Goal: Task Accomplishment & Management: Complete application form

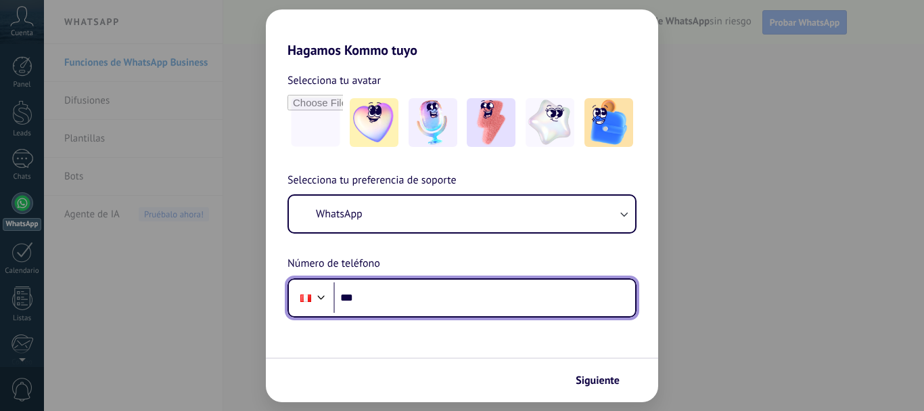
click at [417, 284] on input "***" at bounding box center [485, 297] width 302 height 31
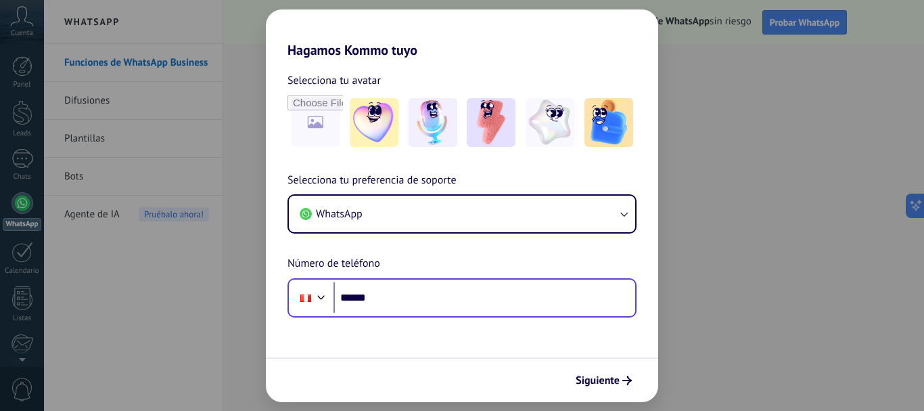
drag, startPoint x: 423, startPoint y: 277, endPoint x: 424, endPoint y: 285, distance: 7.6
click at [424, 278] on div "Phone ******" at bounding box center [462, 297] width 349 height 39
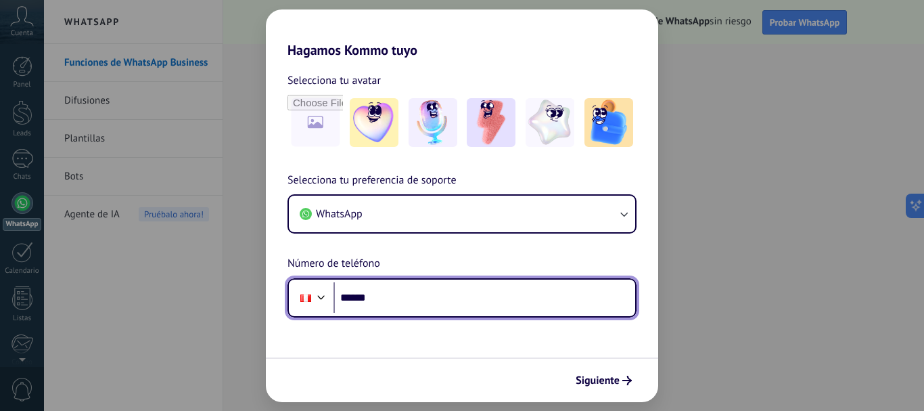
click at [424, 296] on input "******" at bounding box center [485, 297] width 302 height 31
type input "**********"
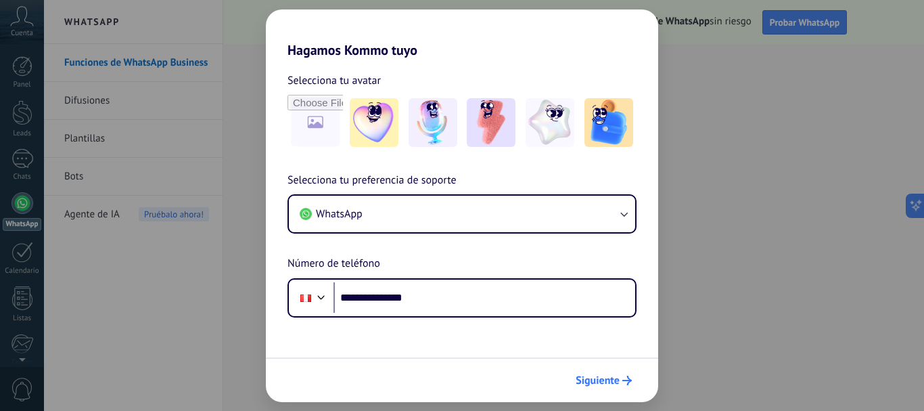
click at [630, 389] on button "Siguiente" at bounding box center [604, 380] width 68 height 23
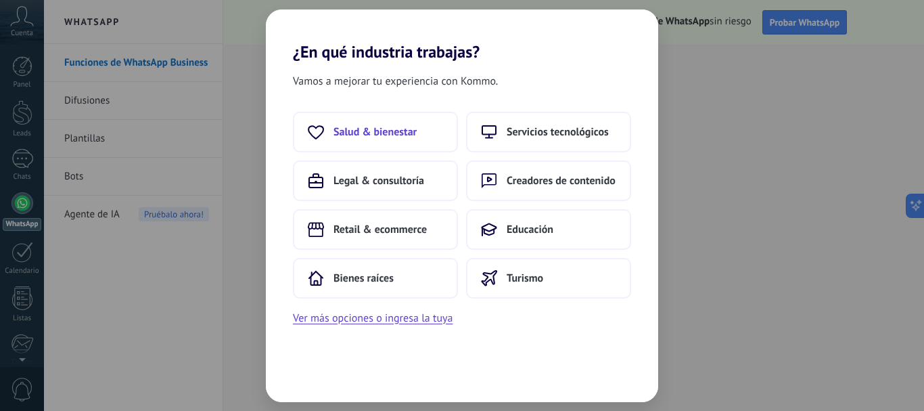
click at [415, 127] on span "Salud & bienestar" at bounding box center [375, 132] width 83 height 14
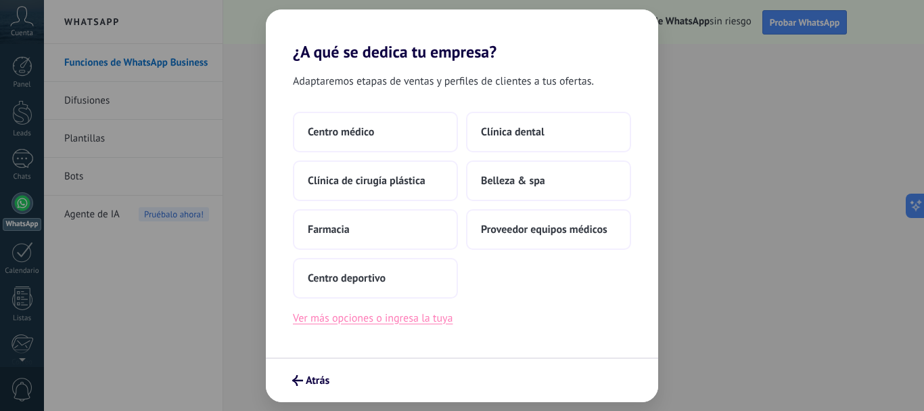
click at [330, 323] on button "Ver más opciones o ingresa la tuya" at bounding box center [373, 318] width 160 height 18
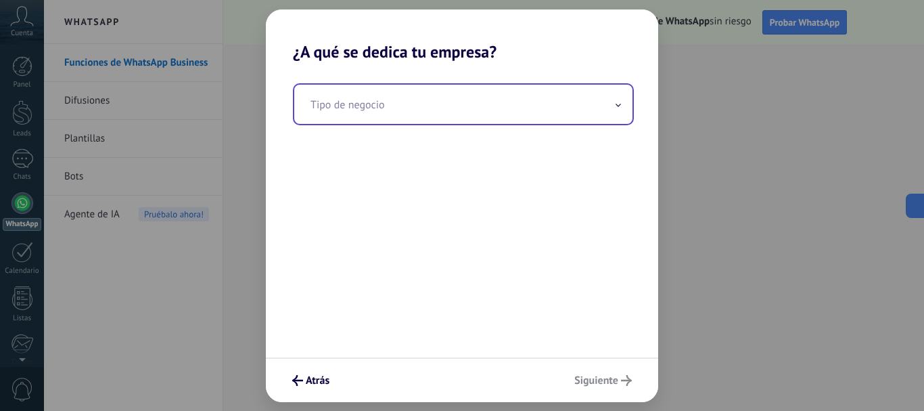
click at [357, 111] on input "text" at bounding box center [463, 104] width 338 height 39
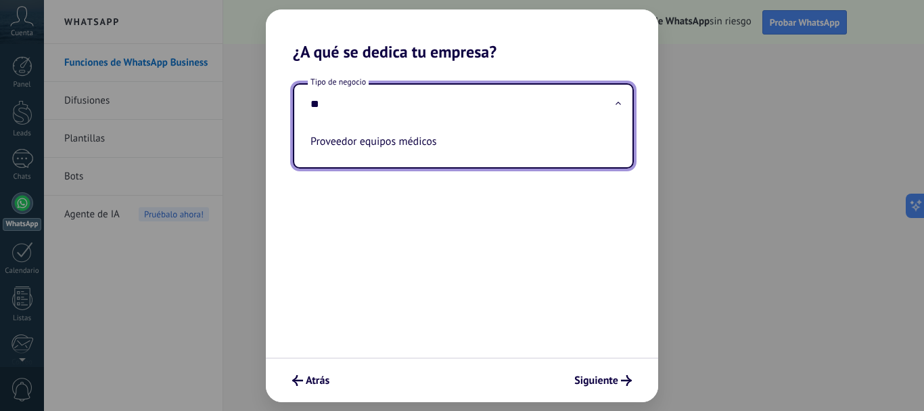
type input "*"
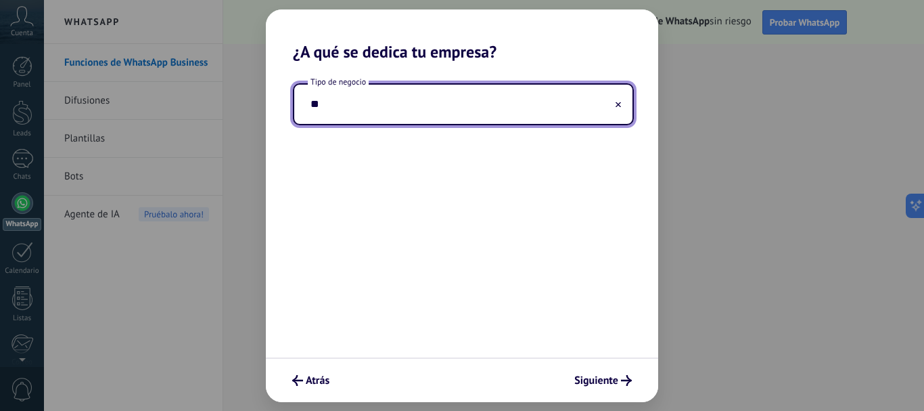
type input "*"
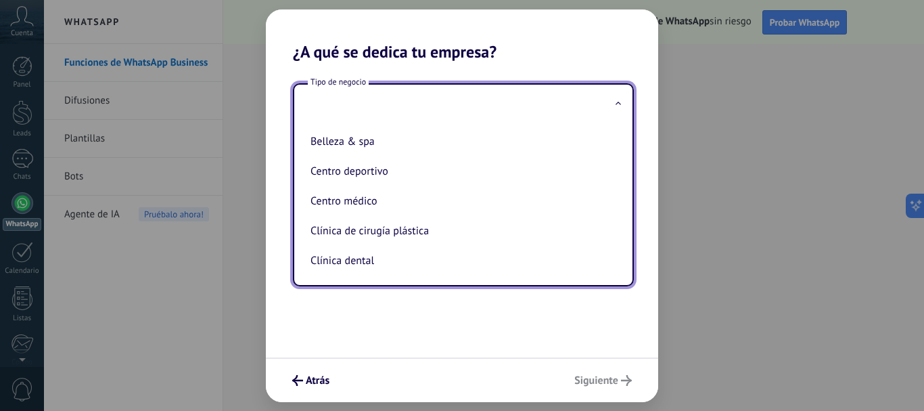
click at [405, 313] on div "Tipo de negocio Belleza & spa Centro deportivo Centro médico Clínica de cirugía…" at bounding box center [462, 210] width 392 height 296
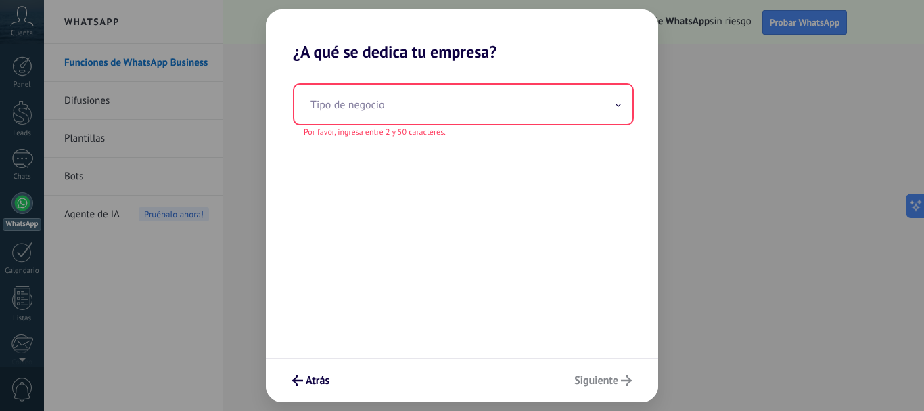
click at [344, 127] on span "Por favor, ingresa entre 2 y 50 caracteres." at bounding box center [375, 133] width 142 height 12
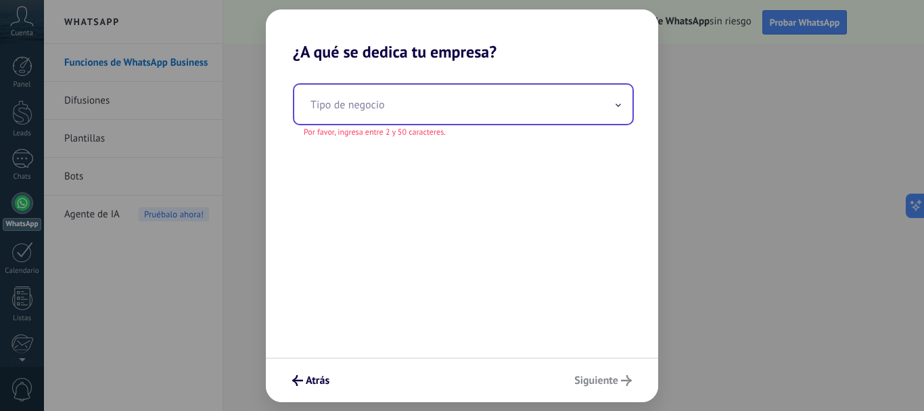
click at [344, 114] on input "text" at bounding box center [463, 104] width 338 height 39
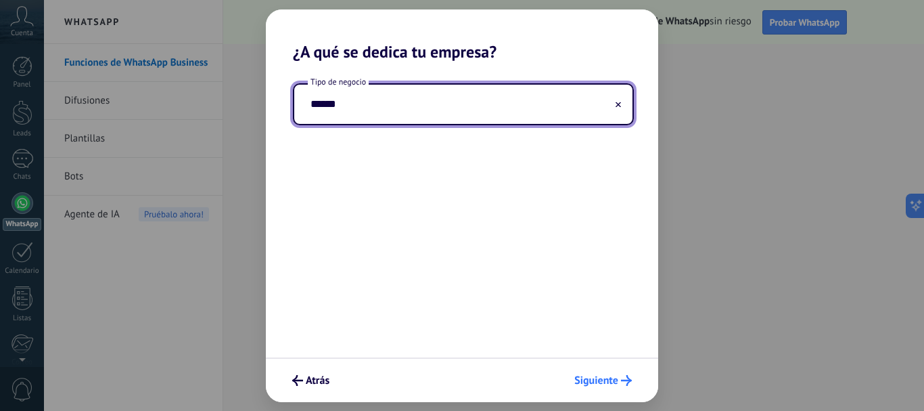
type input "*****"
click at [613, 371] on button "Siguiente" at bounding box center [603, 380] width 70 height 23
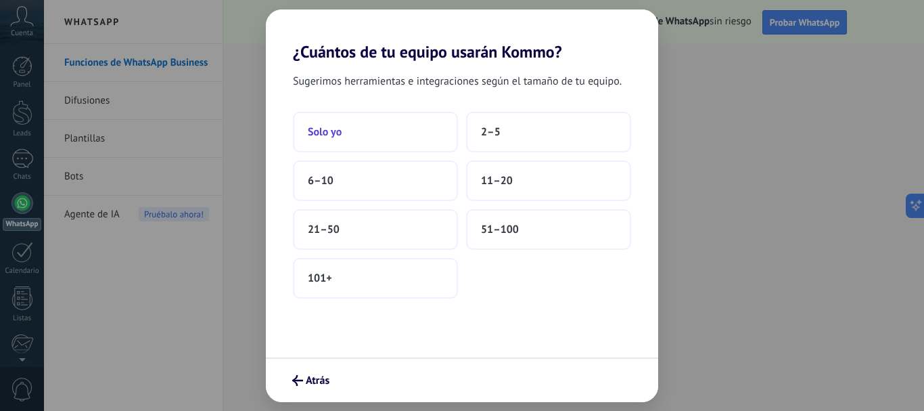
click at [358, 131] on button "Solo yo" at bounding box center [375, 132] width 165 height 41
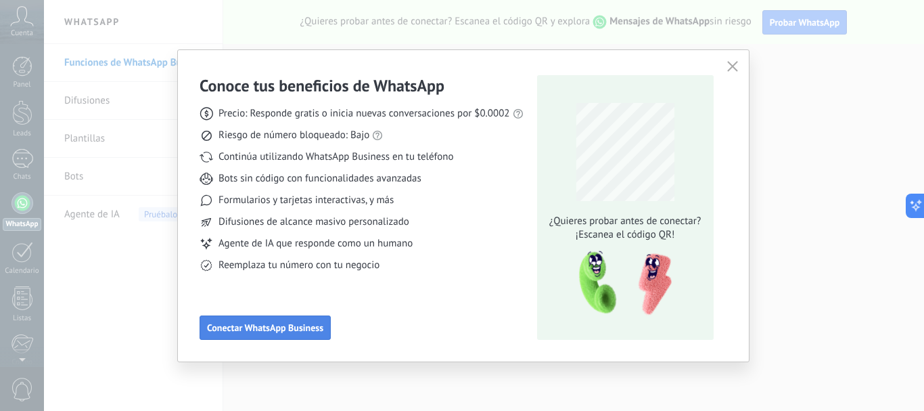
click at [274, 335] on button "Conectar WhatsApp Business" at bounding box center [265, 327] width 131 height 24
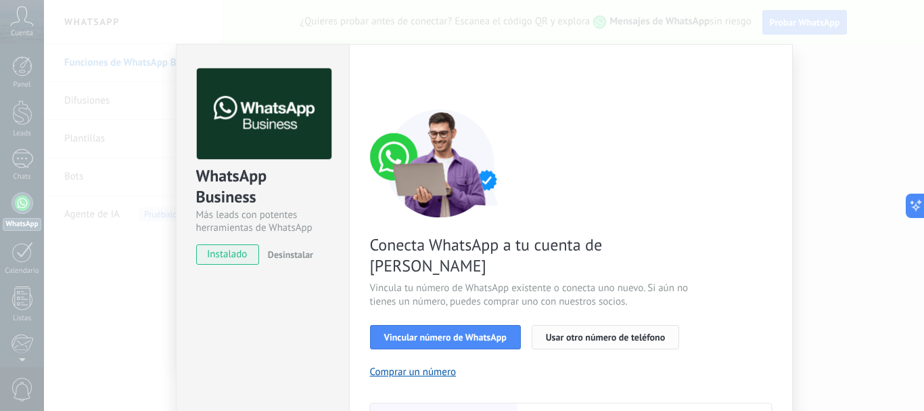
click at [617, 332] on span "Usar otro número de teléfono" at bounding box center [605, 336] width 119 height 9
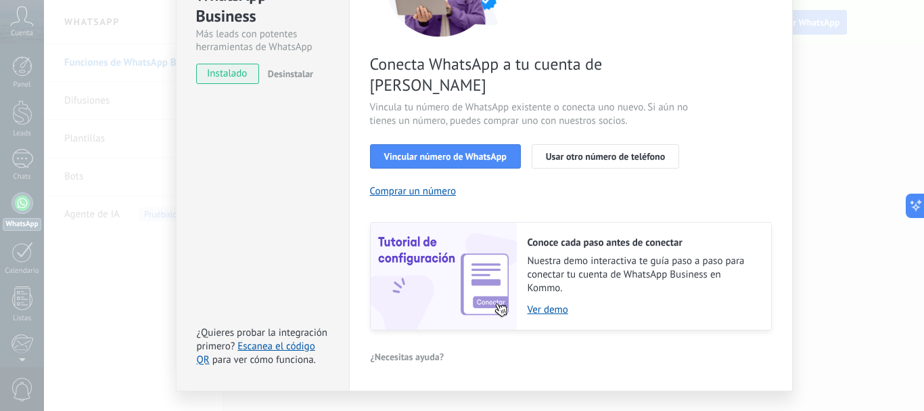
scroll to position [190, 0]
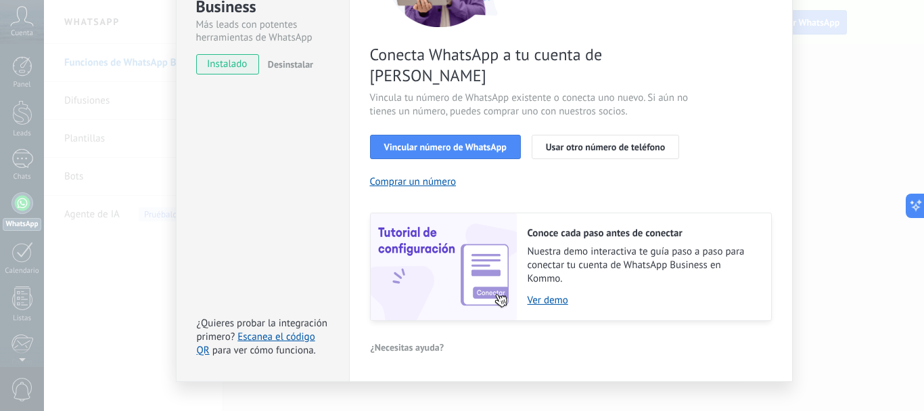
click at [407, 142] on span "Vincular número de WhatsApp" at bounding box center [445, 146] width 122 height 9
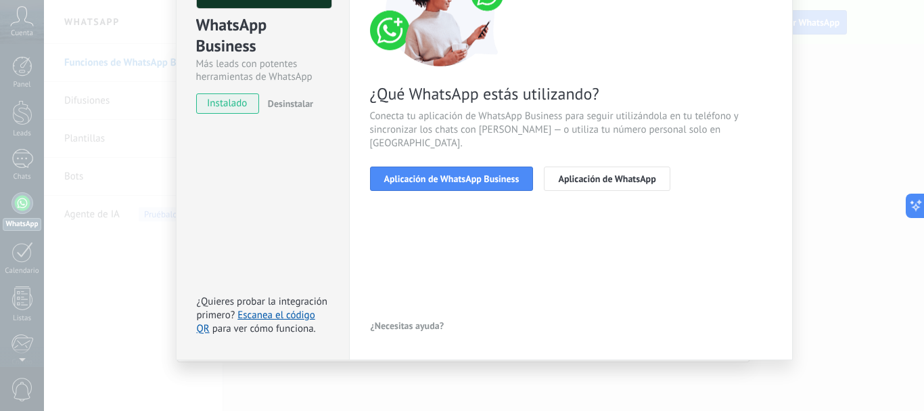
scroll to position [151, 0]
click at [490, 174] on span "Aplicación de WhatsApp Business" at bounding box center [451, 178] width 135 height 9
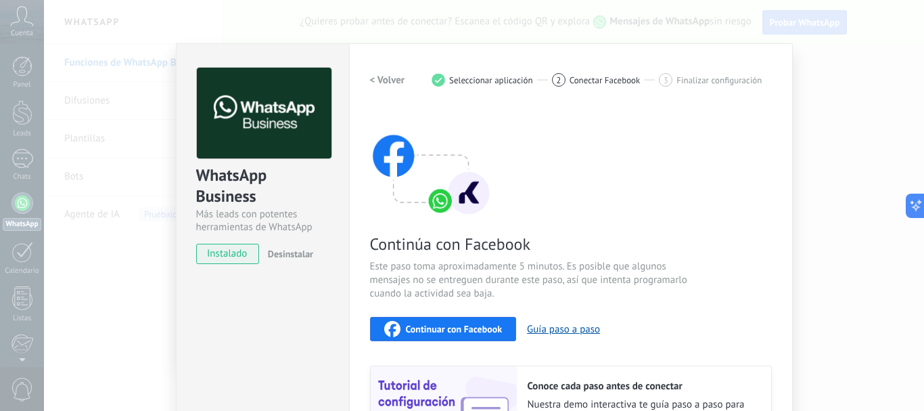
scroll to position [0, 0]
click at [504, 83] on span "Seleccionar aplicación" at bounding box center [491, 81] width 84 height 10
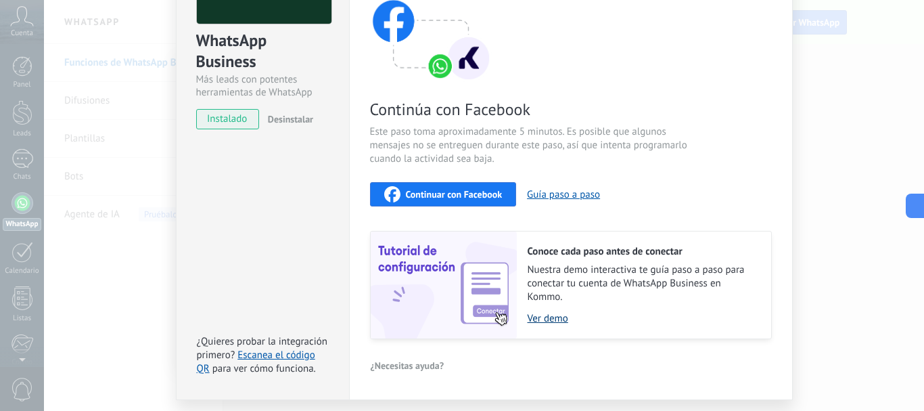
click at [541, 323] on link "Ver demo" at bounding box center [643, 318] width 230 height 13
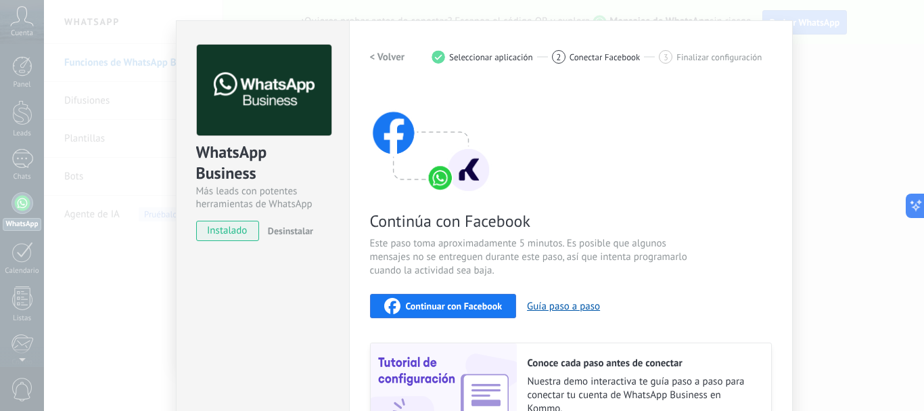
scroll to position [0, 0]
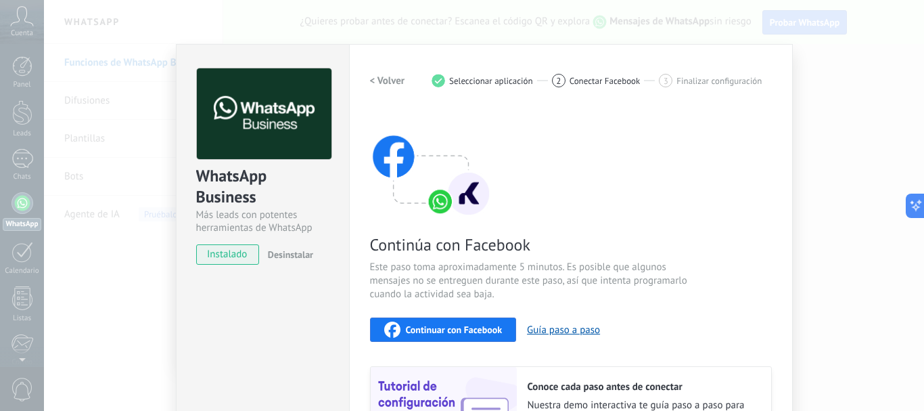
drag, startPoint x: 848, startPoint y: 81, endPoint x: 506, endPoint y: 252, distance: 382.5
click at [844, 85] on div "WhatsApp Business Más leads con potentes herramientas de WhatsApp instalado Des…" at bounding box center [484, 205] width 880 height 411
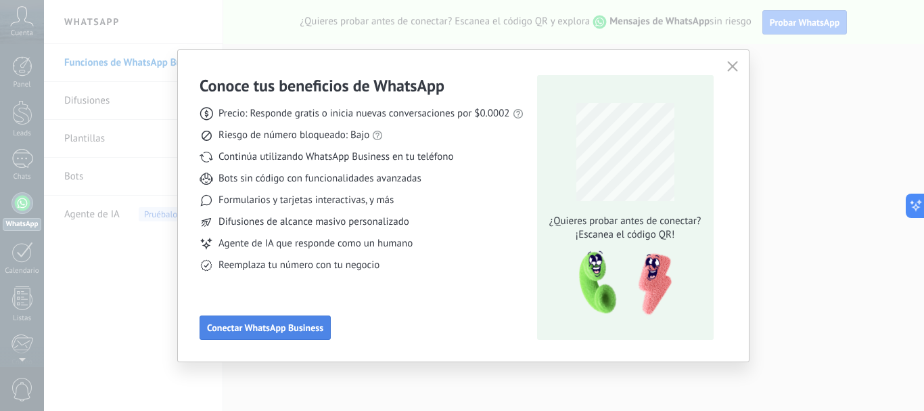
click at [212, 327] on span "Conectar WhatsApp Business" at bounding box center [265, 327] width 116 height 9
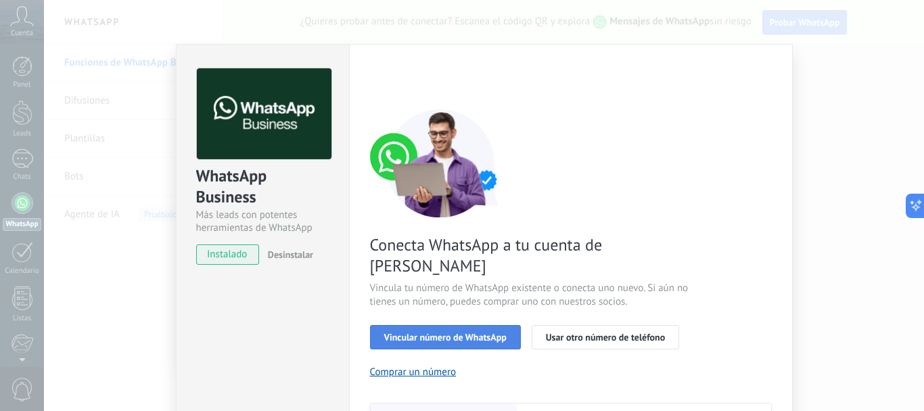
click at [437, 332] on span "Vincular número de WhatsApp" at bounding box center [445, 336] width 122 height 9
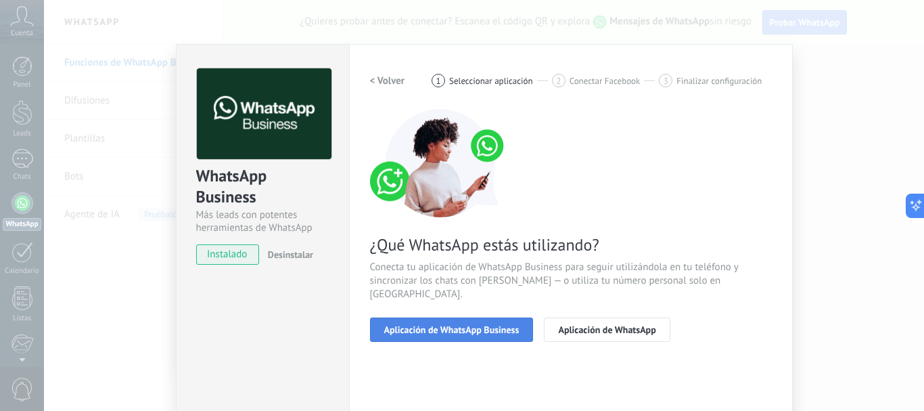
click at [433, 325] on span "Aplicación de WhatsApp Business" at bounding box center [451, 329] width 135 height 9
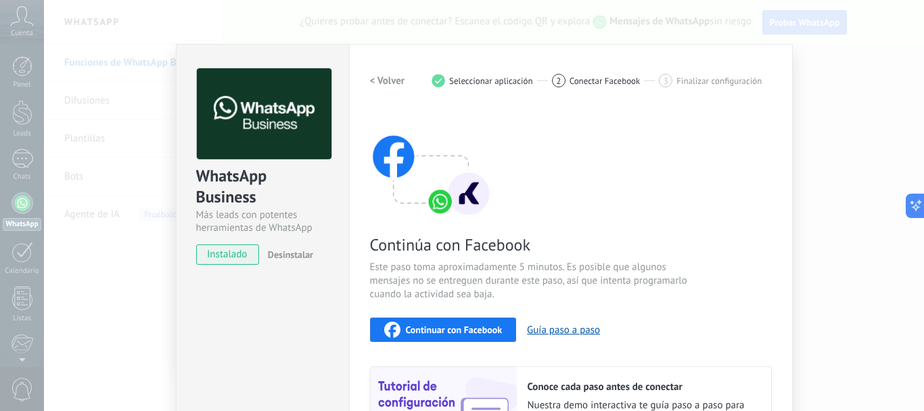
click at [433, 317] on button "Continuar con Facebook" at bounding box center [443, 329] width 147 height 24
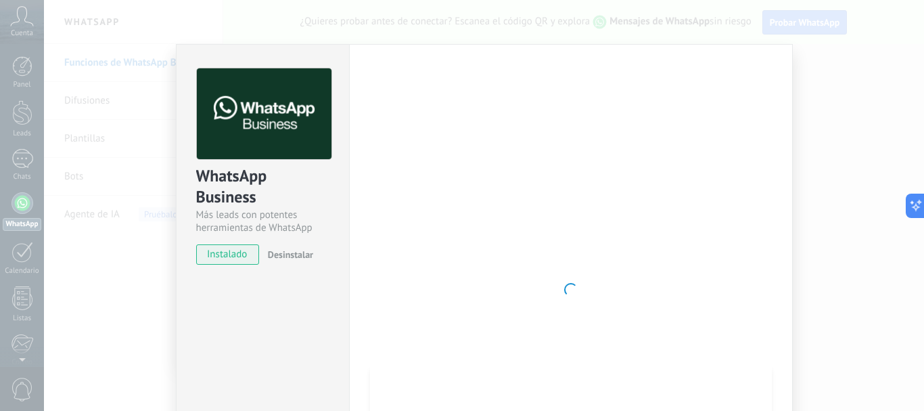
click at [250, 256] on span "instalado" at bounding box center [228, 254] width 62 height 20
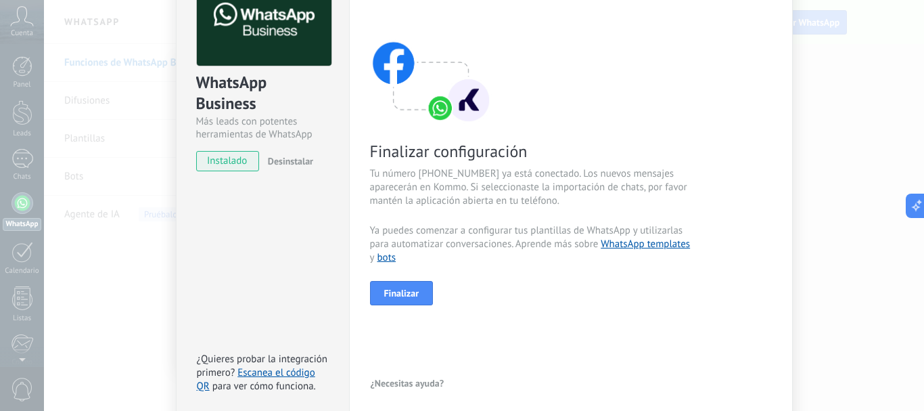
scroll to position [151, 0]
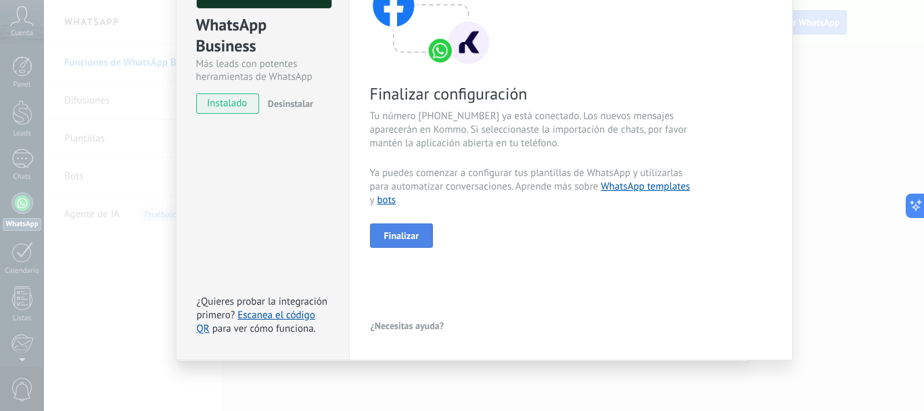
click at [413, 242] on button "Finalizar" at bounding box center [402, 235] width 64 height 24
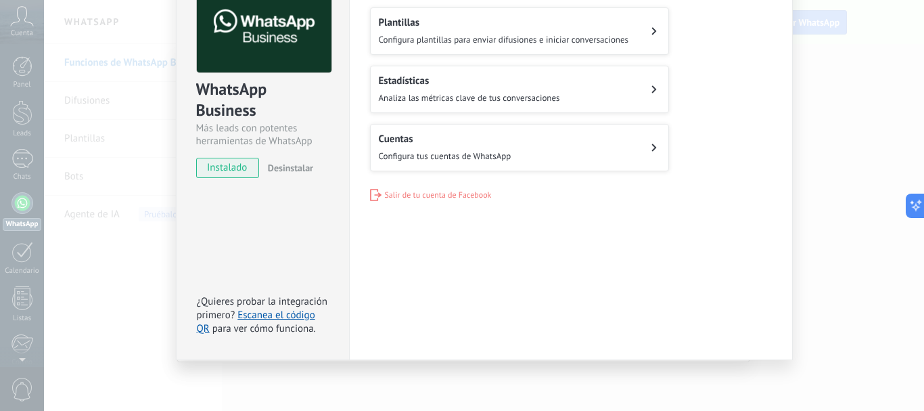
scroll to position [0, 0]
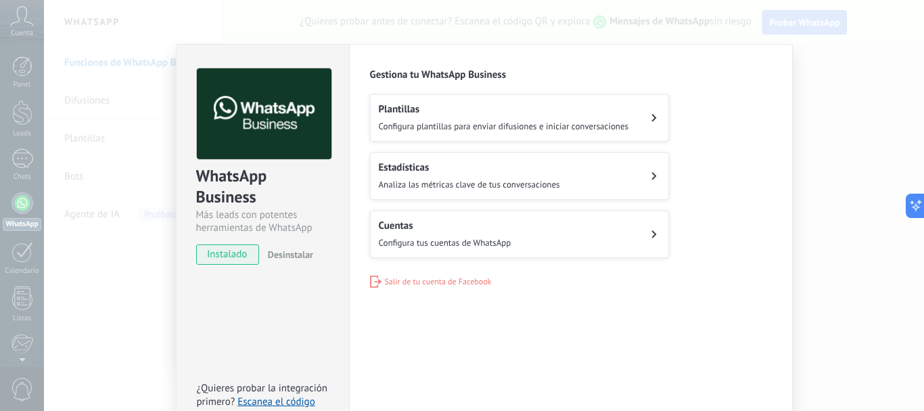
click at [652, 120] on icon at bounding box center [654, 118] width 5 height 8
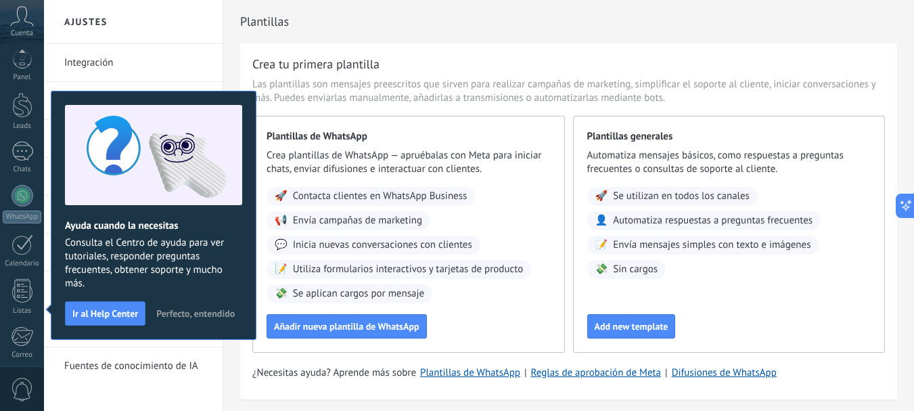
scroll to position [152, 0]
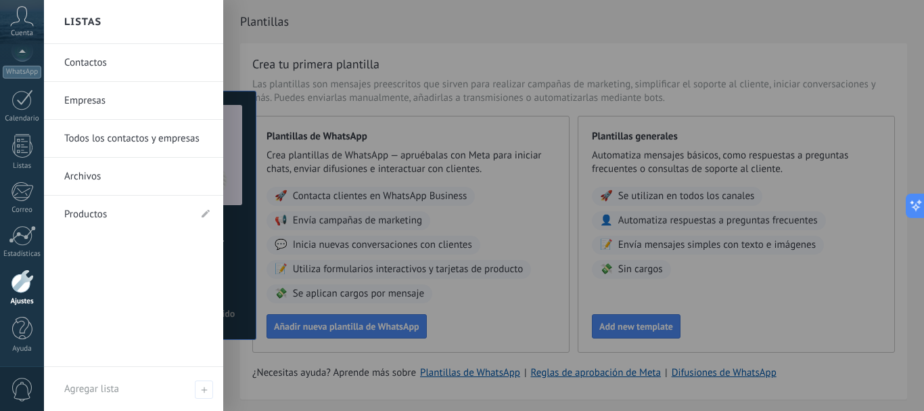
click at [87, 59] on link "Contactos" at bounding box center [136, 63] width 145 height 38
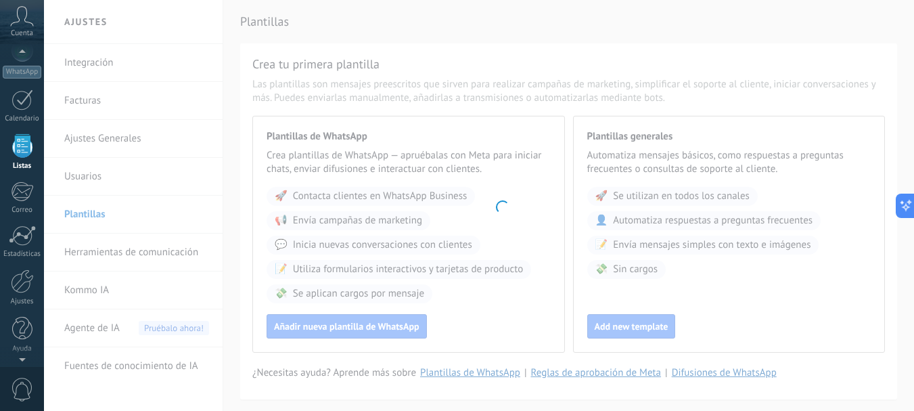
scroll to position [84, 0]
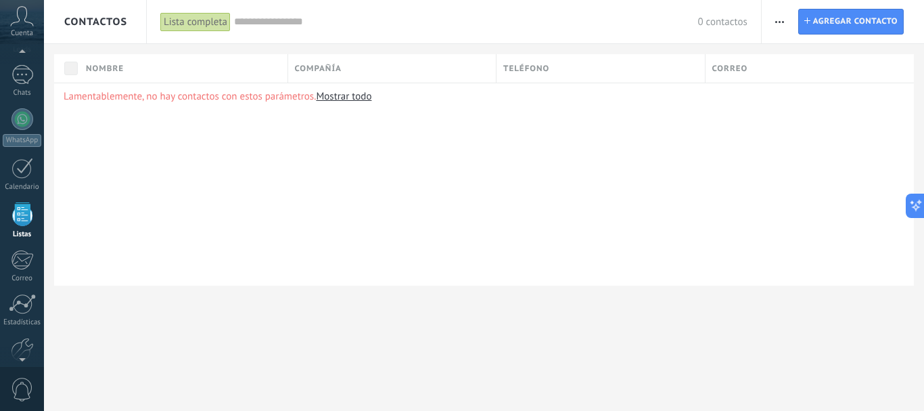
click at [222, 23] on div "Lista completa" at bounding box center [195, 22] width 70 height 20
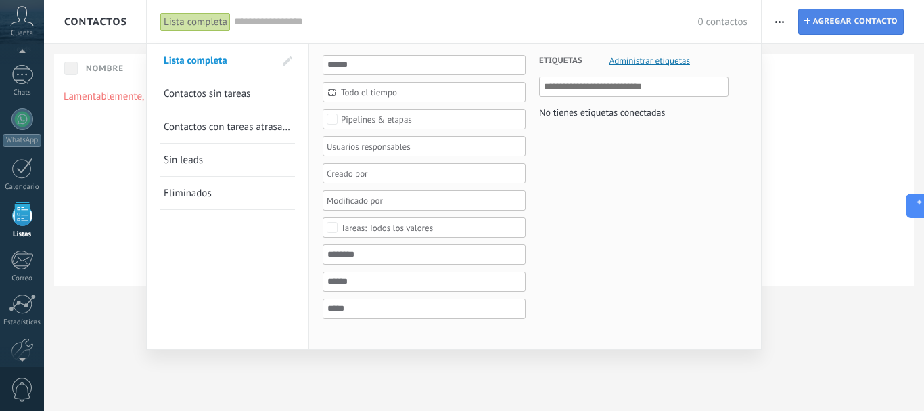
click at [838, 8] on div at bounding box center [462, 205] width 924 height 411
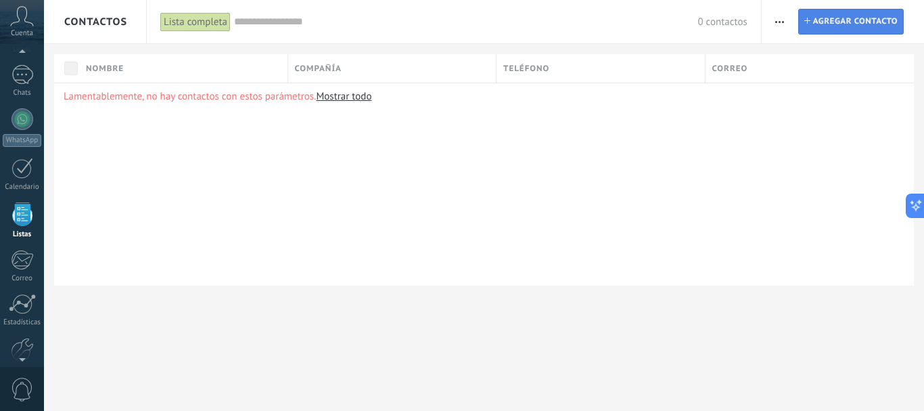
click at [842, 19] on span "Agregar contacto" at bounding box center [855, 21] width 85 height 24
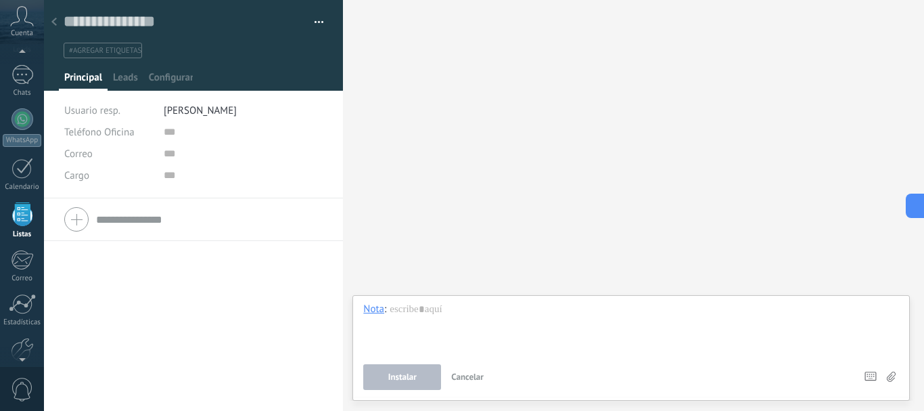
click at [134, 204] on div at bounding box center [193, 219] width 258 height 34
click at [137, 133] on div "Teléfono Oficina Ofic. directo Celular Fax Casa Otro Teléfono Oficina" at bounding box center [108, 132] width 89 height 22
drag, startPoint x: 74, startPoint y: 110, endPoint x: 90, endPoint y: 132, distance: 27.1
click at [77, 114] on span "Usuario resp." at bounding box center [92, 110] width 56 height 13
drag, startPoint x: 90, startPoint y: 133, endPoint x: 79, endPoint y: 154, distance: 23.6
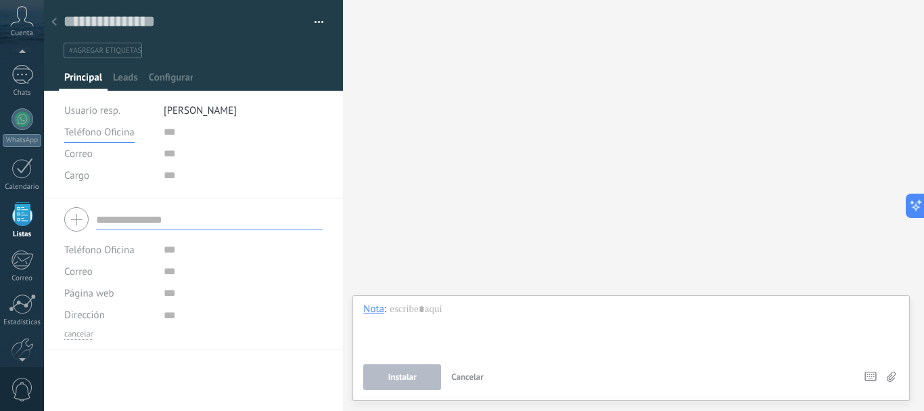
click at [86, 142] on button "Teléfono Oficina" at bounding box center [99, 132] width 70 height 22
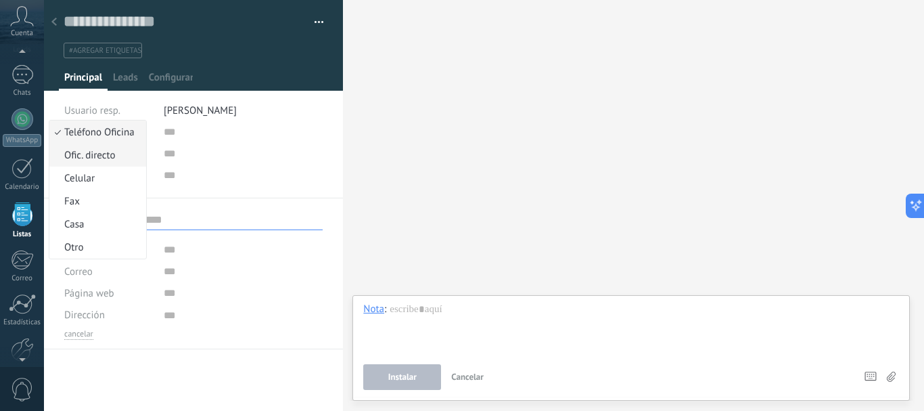
click at [79, 154] on span "Ofic. directo" at bounding box center [95, 155] width 93 height 13
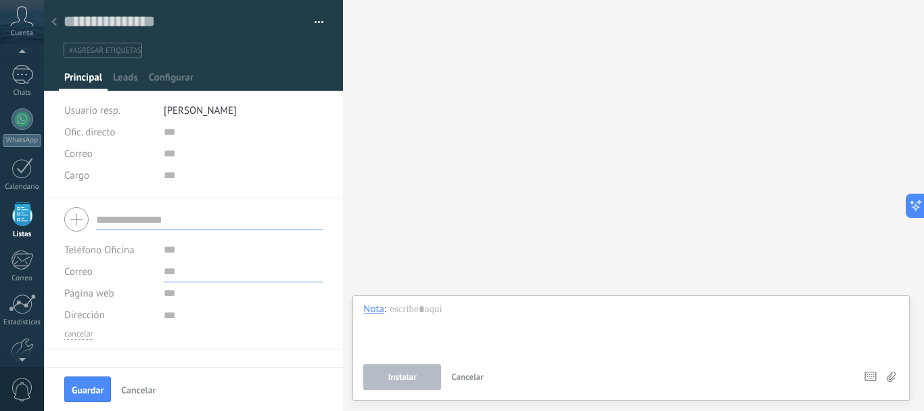
click at [306, 281] on input "text" at bounding box center [244, 272] width 160 height 22
click at [57, 195] on div "Copie el nombre Guardar y crear Administrar etiquetas" at bounding box center [194, 99] width 300 height 198
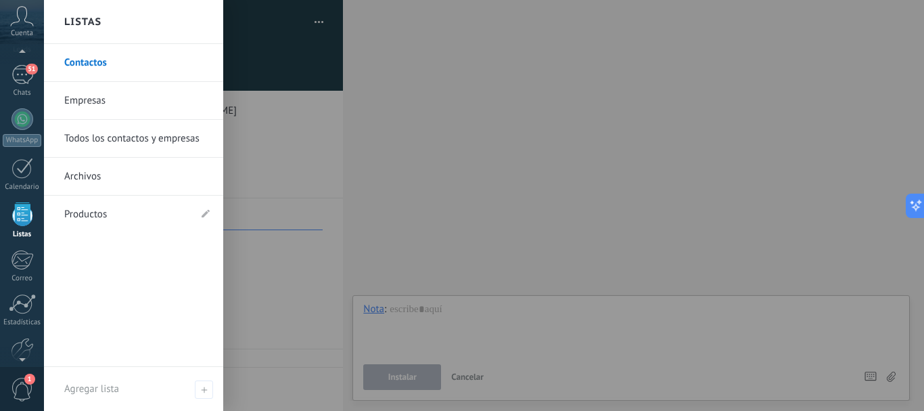
click at [11, 210] on link "Listas" at bounding box center [22, 220] width 44 height 37
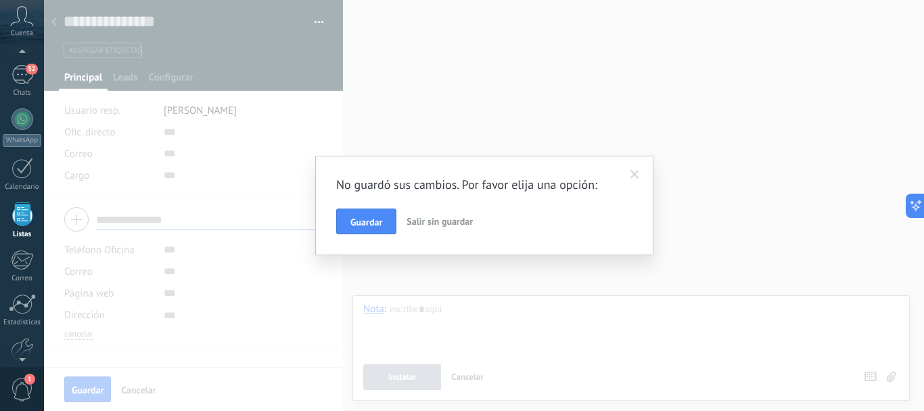
click at [637, 168] on span at bounding box center [635, 174] width 22 height 23
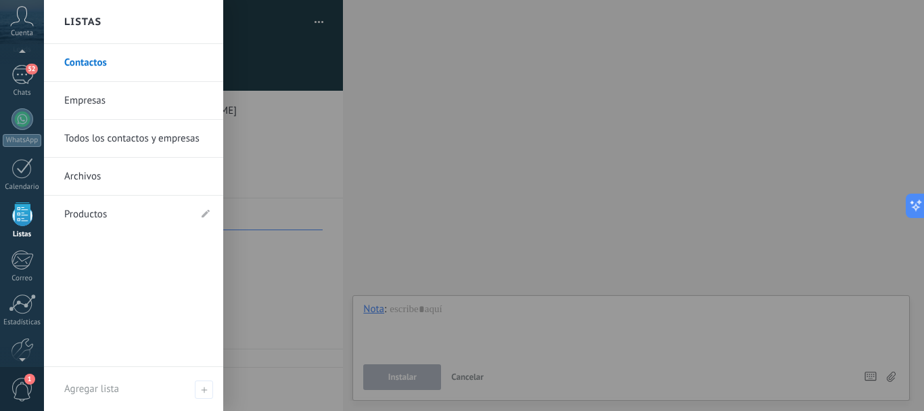
click at [116, 53] on link "Contactos" at bounding box center [136, 63] width 145 height 38
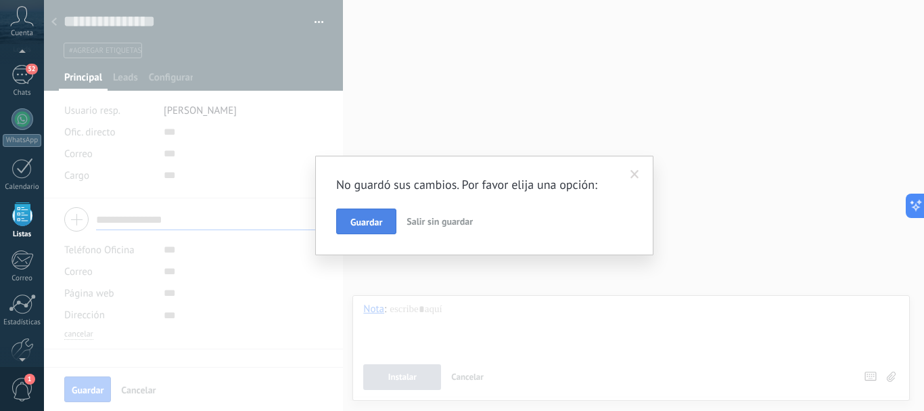
click at [348, 232] on button "Guardar" at bounding box center [366, 221] width 60 height 26
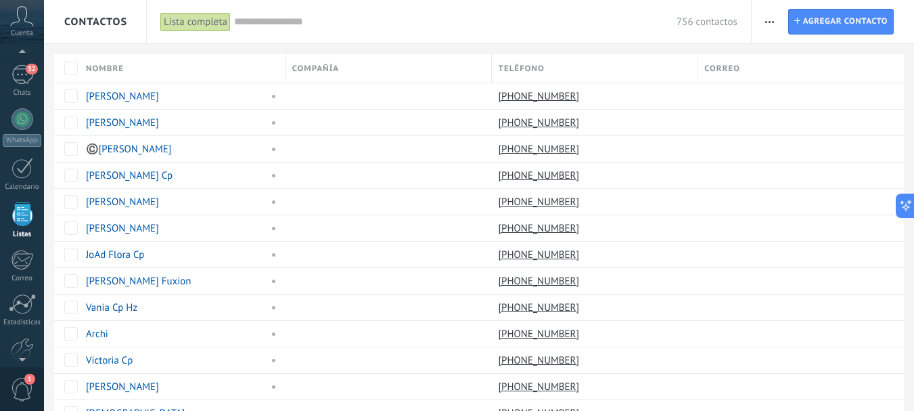
drag, startPoint x: 769, startPoint y: 185, endPoint x: 924, endPoint y: 435, distance: 294.1
click at [914, 410] on html ".abccls-1,.abccls-2{fill-rule:evenodd}.abccls-2{fill:#fff} .abfcls-1{fill:none}…" at bounding box center [457, 205] width 914 height 411
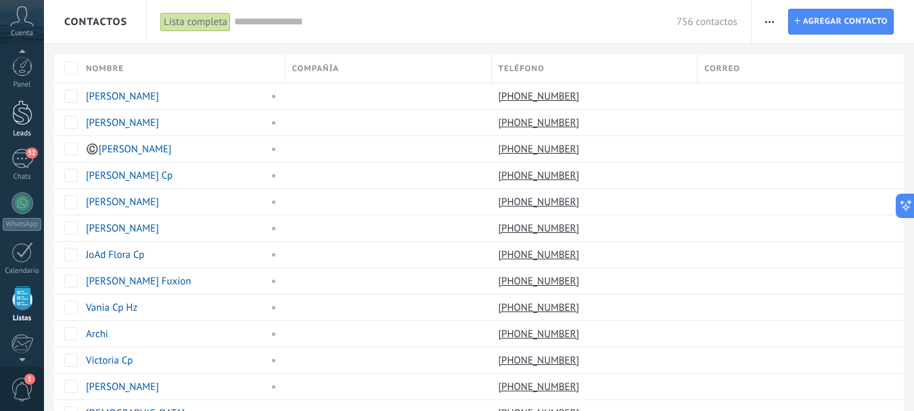
click at [24, 110] on div at bounding box center [22, 112] width 20 height 25
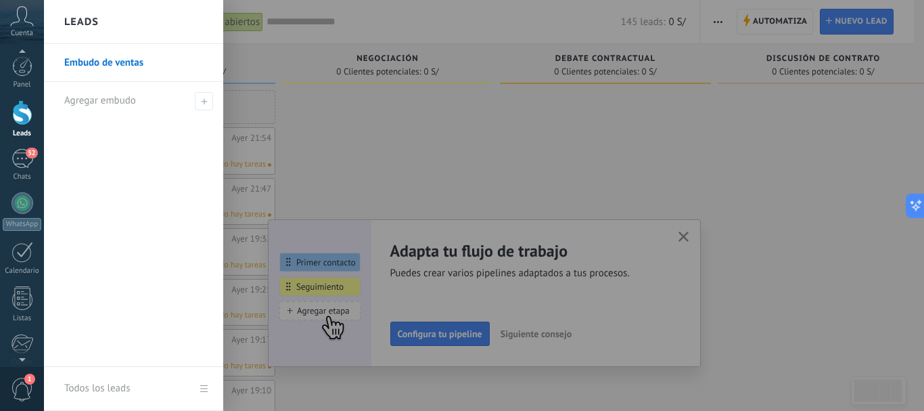
click at [99, 60] on link "Embudo de ventas" at bounding box center [136, 63] width 145 height 38
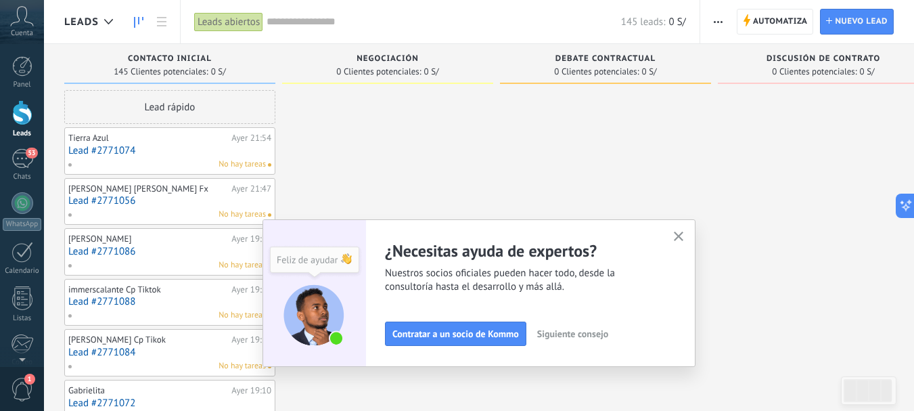
click at [238, 22] on div "Leads abiertos" at bounding box center [228, 22] width 69 height 20
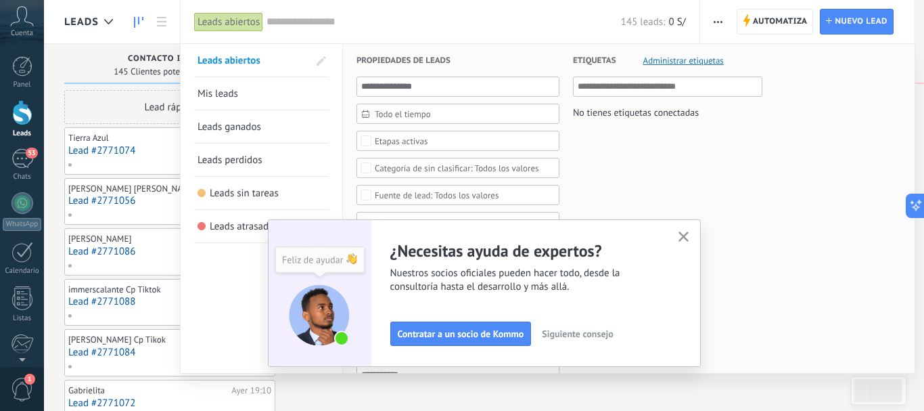
click at [68, 57] on div at bounding box center [462, 205] width 924 height 411
